Goal: Transaction & Acquisition: Purchase product/service

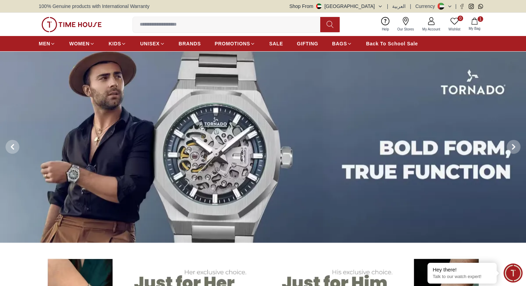
click at [225, 29] on input at bounding box center [229, 25] width 193 height 14
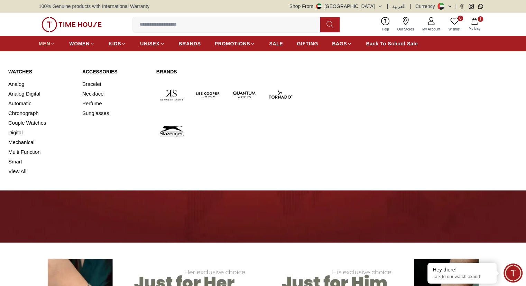
click at [48, 42] on span "MEN" at bounding box center [44, 43] width 11 height 7
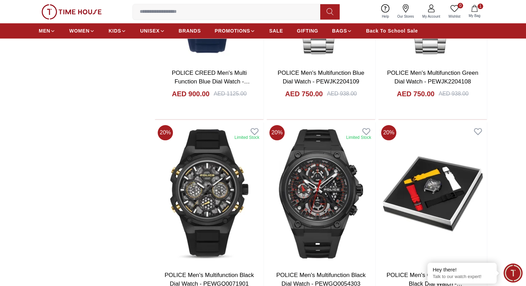
scroll to position [787, 0]
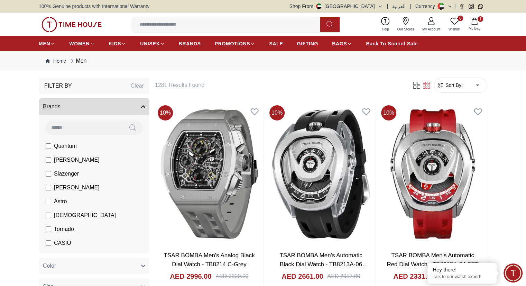
click at [169, 22] on input at bounding box center [229, 25] width 193 height 14
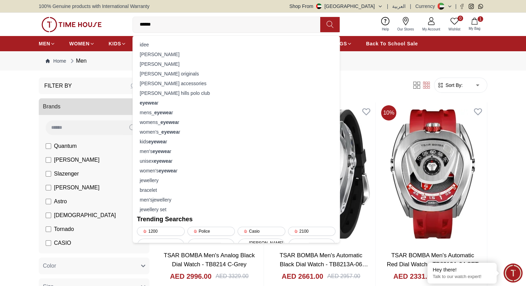
type input "*******"
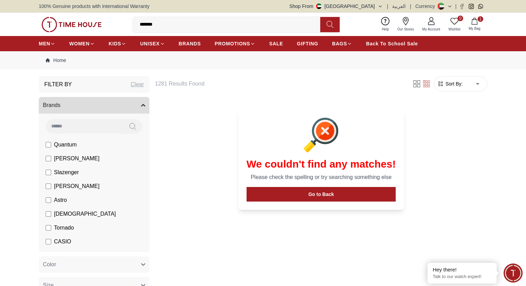
click at [74, 18] on img at bounding box center [72, 24] width 60 height 15
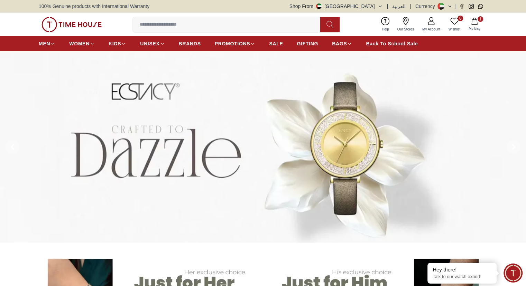
click at [197, 21] on input at bounding box center [229, 25] width 193 height 14
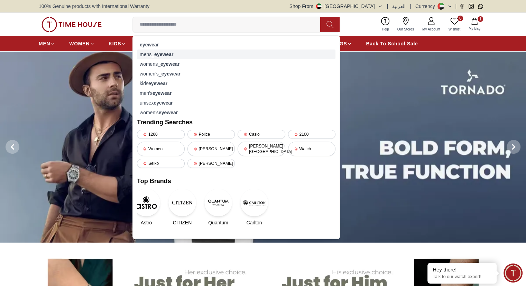
click at [161, 54] on strong "eyewear" at bounding box center [163, 55] width 19 height 6
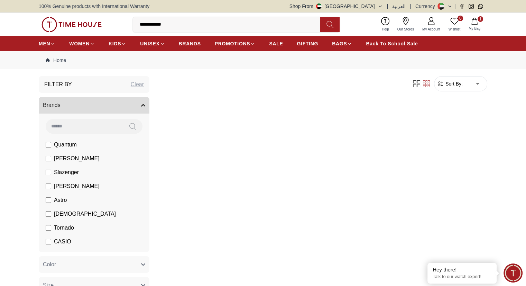
click at [78, 20] on img at bounding box center [72, 24] width 60 height 15
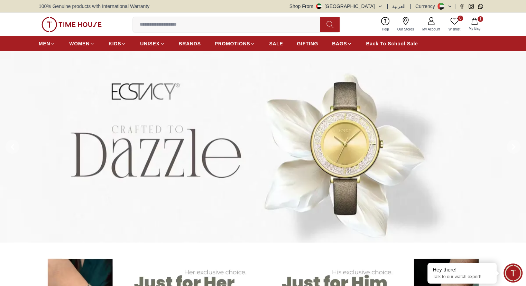
click at [164, 28] on input at bounding box center [229, 25] width 193 height 14
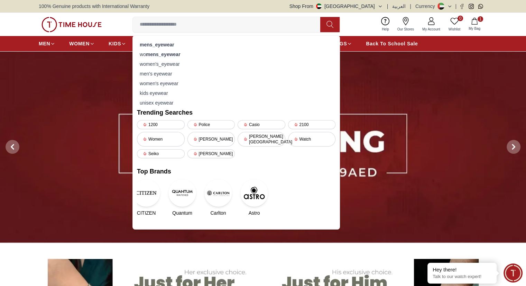
click at [378, 6] on button "Shop From [GEOGRAPHIC_DATA]" at bounding box center [336, 6] width 93 height 7
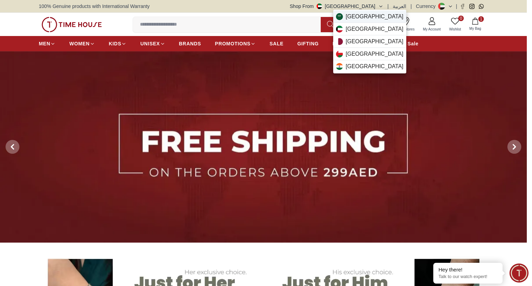
click at [368, 16] on span "[GEOGRAPHIC_DATA]" at bounding box center [374, 16] width 58 height 8
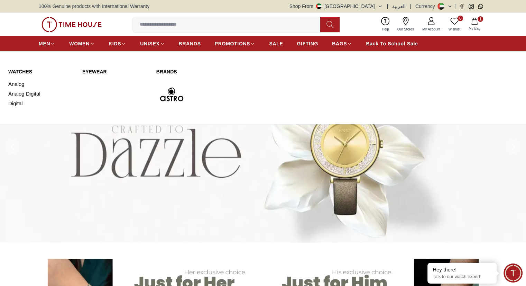
click at [22, 70] on link "WATCHES" at bounding box center [41, 71] width 66 height 7
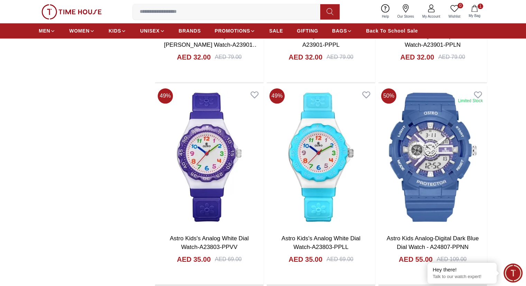
scroll to position [865, 0]
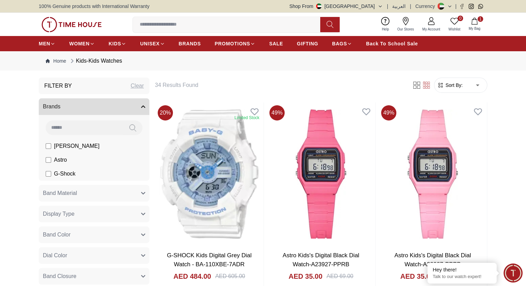
click at [186, 21] on input at bounding box center [229, 25] width 193 height 14
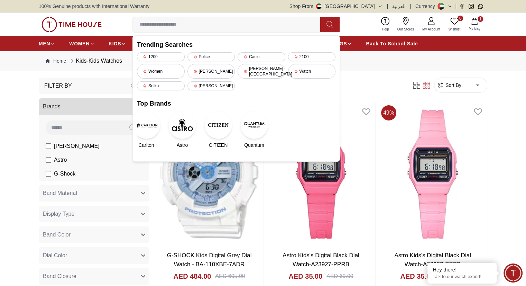
click at [373, 3] on button "Shop From [GEOGRAPHIC_DATA]" at bounding box center [336, 6] width 93 height 7
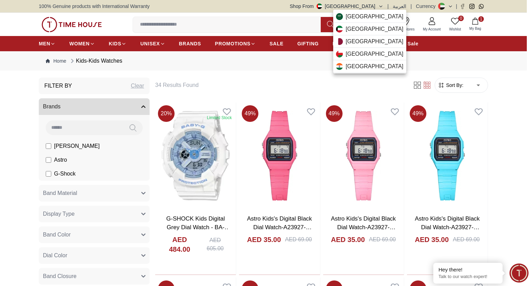
click at [211, 24] on div at bounding box center [266, 143] width 532 height 286
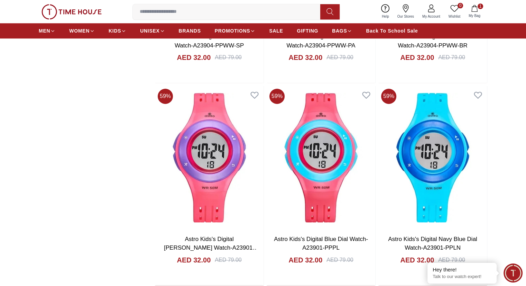
scroll to position [519, 0]
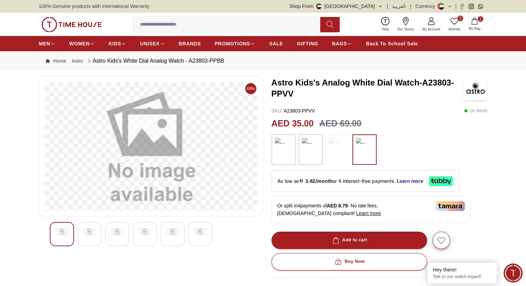
click at [80, 21] on img at bounding box center [72, 24] width 60 height 15
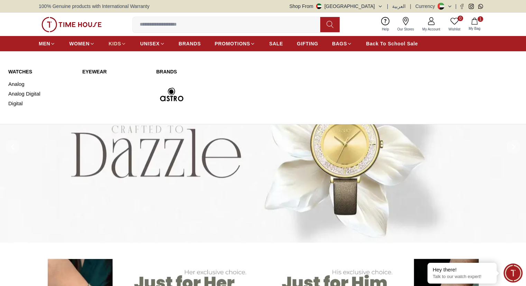
click at [120, 43] on span "KIDS" at bounding box center [115, 43] width 12 height 7
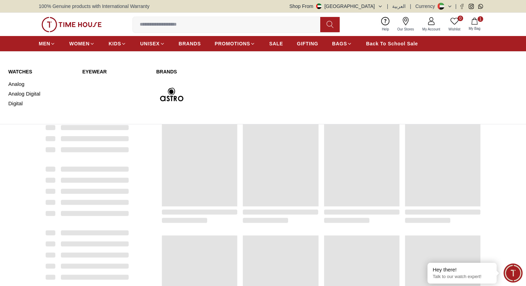
click at [22, 70] on link "WATCHES" at bounding box center [41, 71] width 66 height 7
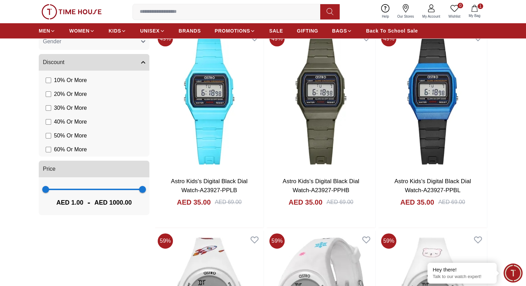
scroll to position [69, 0]
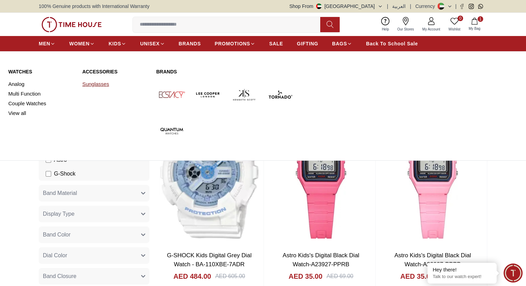
click at [96, 82] on link "Sunglasses" at bounding box center [115, 84] width 66 height 10
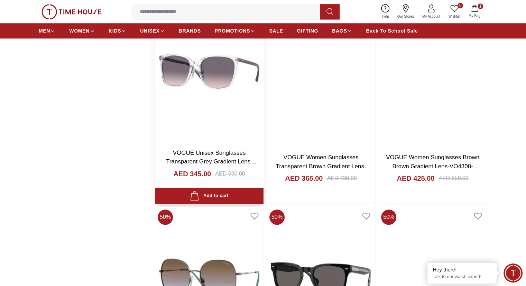
scroll to position [762, 0]
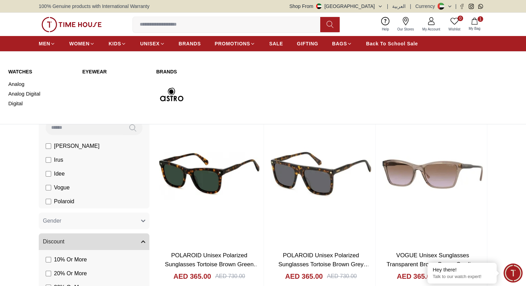
click at [100, 71] on link "Eyewear" at bounding box center [115, 71] width 66 height 7
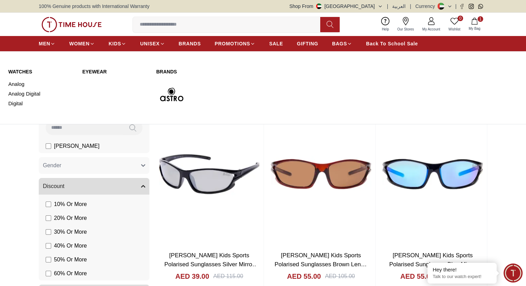
click at [100, 71] on link "Eyewear" at bounding box center [115, 71] width 66 height 7
click at [19, 72] on link "WATCHES" at bounding box center [41, 71] width 66 height 7
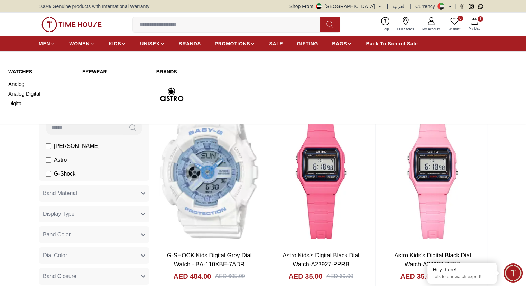
click at [91, 73] on link "Eyewear" at bounding box center [115, 71] width 66 height 7
